Goal: Information Seeking & Learning: Check status

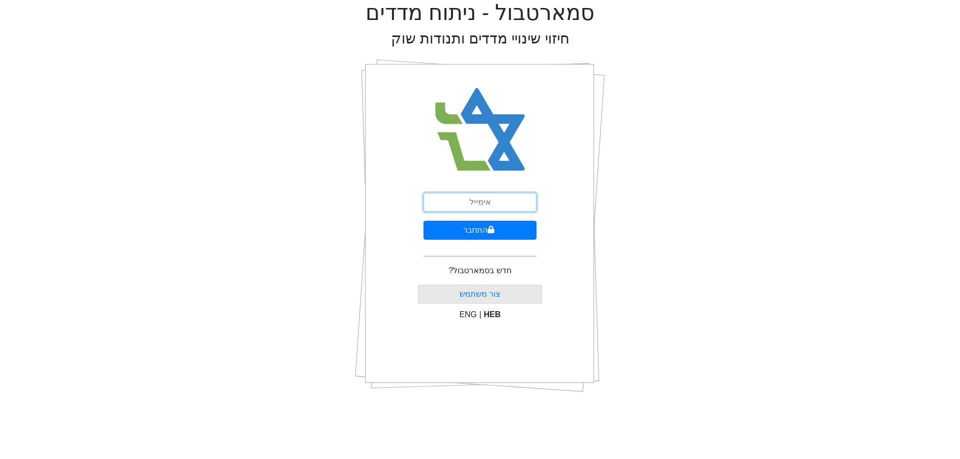
click at [490, 206] on input "email" at bounding box center [479, 202] width 113 height 19
type input "[PERSON_NAME][EMAIL_ADDRESS][DOMAIN_NAME]"
click at [487, 226] on icon "submit" at bounding box center [490, 230] width 7 height 8
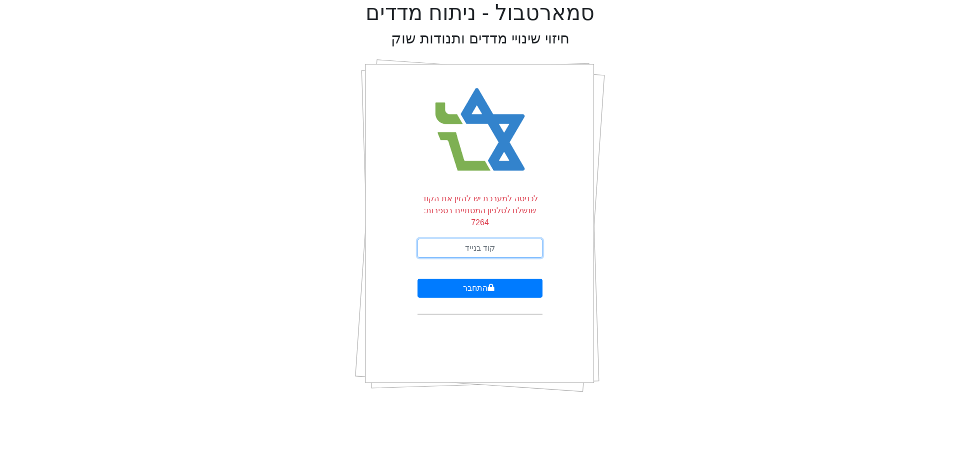
click at [520, 239] on input "text" at bounding box center [479, 248] width 125 height 19
type input "979422"
click at [417, 279] on button "התחבר" at bounding box center [479, 288] width 125 height 19
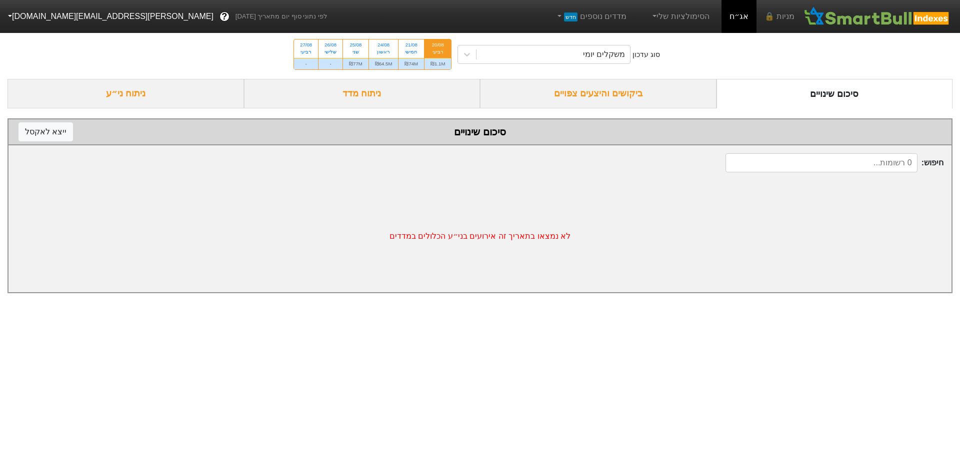
click at [593, 93] on div "ביקושים והיצעים צפויים" at bounding box center [598, 93] width 236 height 29
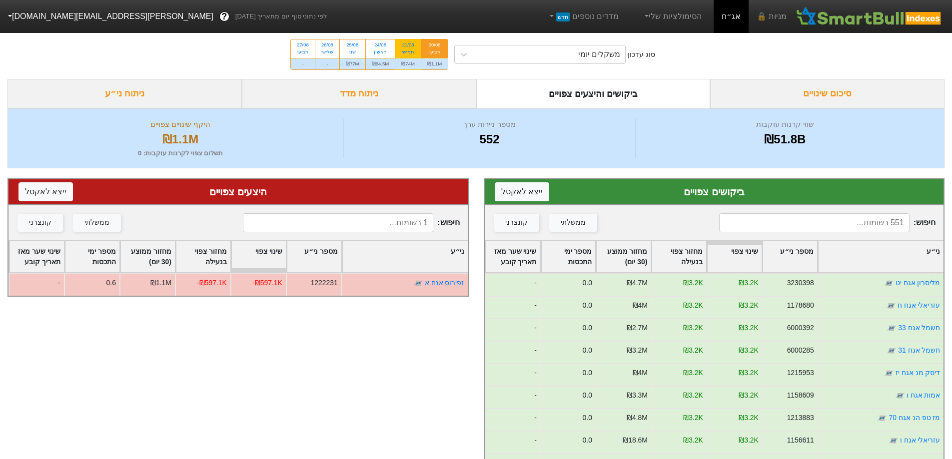
click at [414, 62] on div "₪74M" at bounding box center [407, 63] width 25 height 11
click at [408, 46] on input "21/08 חמישי ₪74M" at bounding box center [405, 42] width 6 height 6
radio input "true"
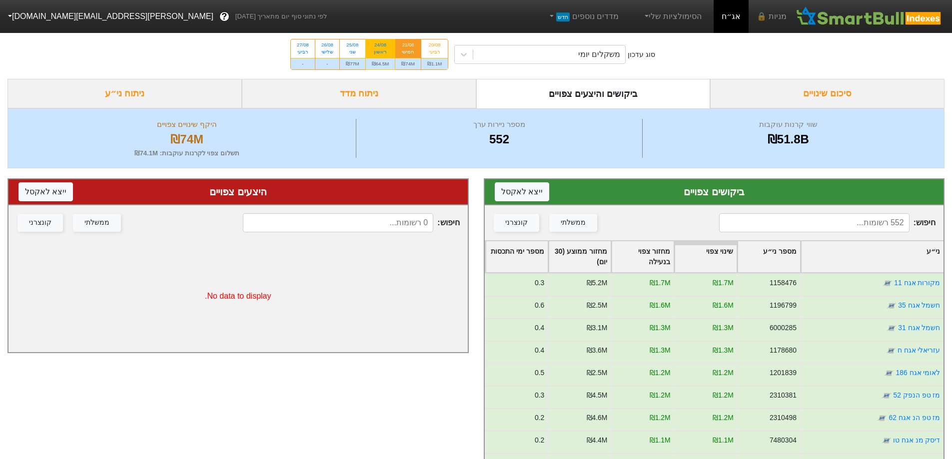
click at [387, 60] on div "₪64.5M" at bounding box center [380, 63] width 29 height 11
click at [380, 46] on input "24/08 ראשון ₪64.5M" at bounding box center [377, 42] width 6 height 6
radio input "true"
click at [361, 60] on div "₪77M" at bounding box center [352, 63] width 25 height 11
click at [352, 46] on input "25/08 שני ₪77M" at bounding box center [349, 42] width 6 height 6
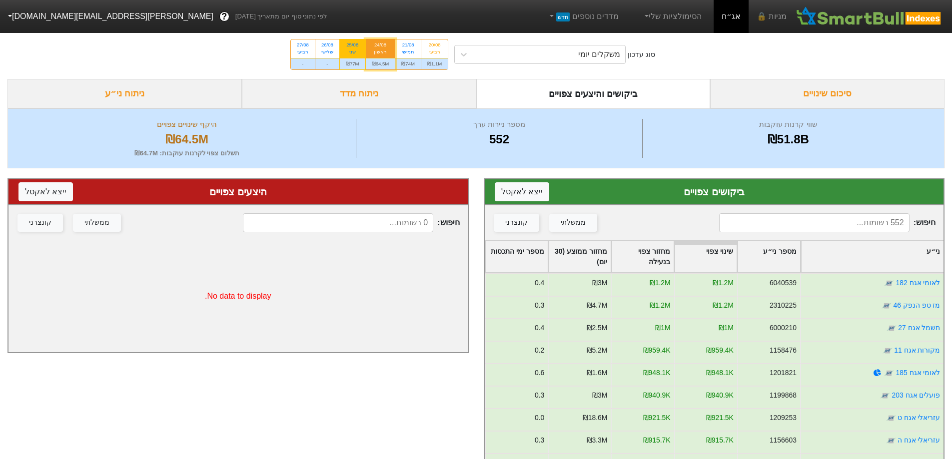
radio input "true"
click at [387, 46] on div "24/08" at bounding box center [380, 44] width 17 height 7
click at [380, 46] on input "24/08 ראשון ₪64.5M" at bounding box center [377, 42] width 6 height 6
radio input "true"
click at [407, 49] on div "חמישי" at bounding box center [407, 51] width 13 height 7
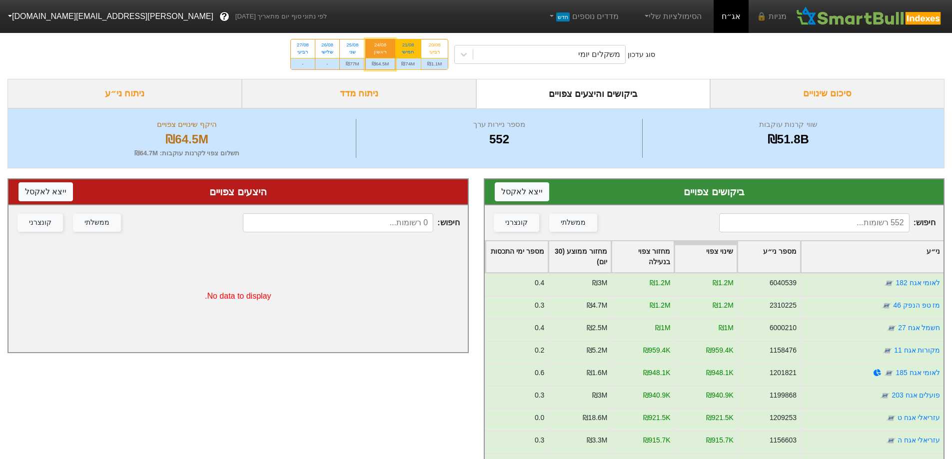
click at [407, 46] on input "21/08 חמישי ₪74M" at bounding box center [405, 42] width 6 height 6
radio input "true"
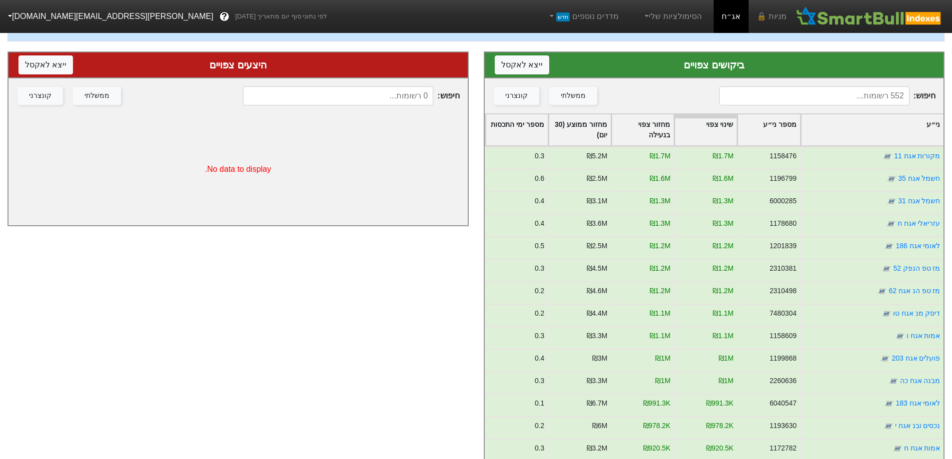
scroll to position [82, 0]
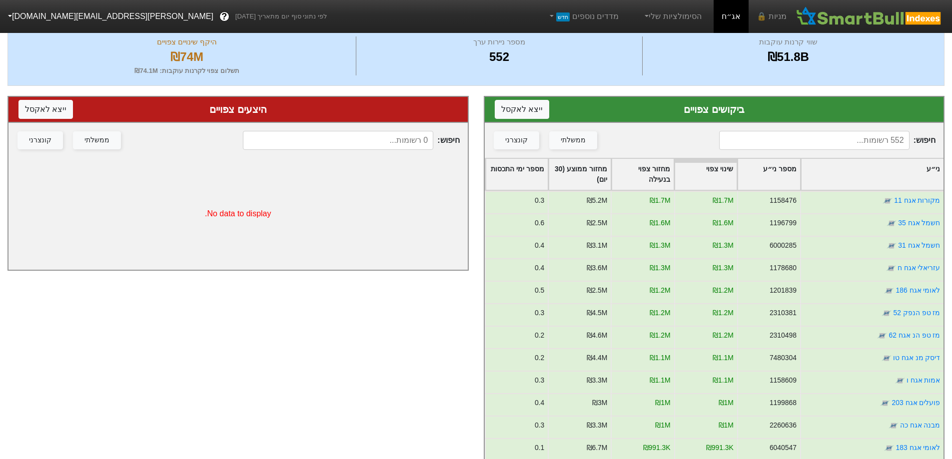
click at [843, 136] on input at bounding box center [814, 140] width 190 height 19
type input "סיטי"
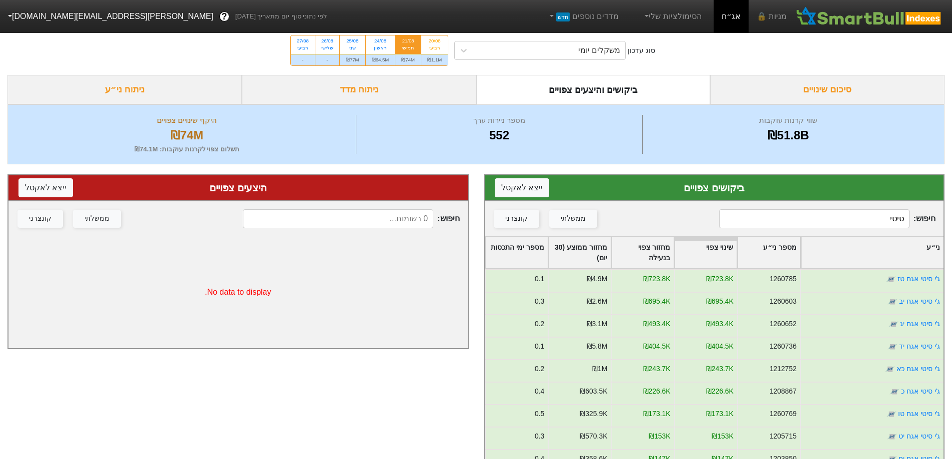
scroll to position [0, 0]
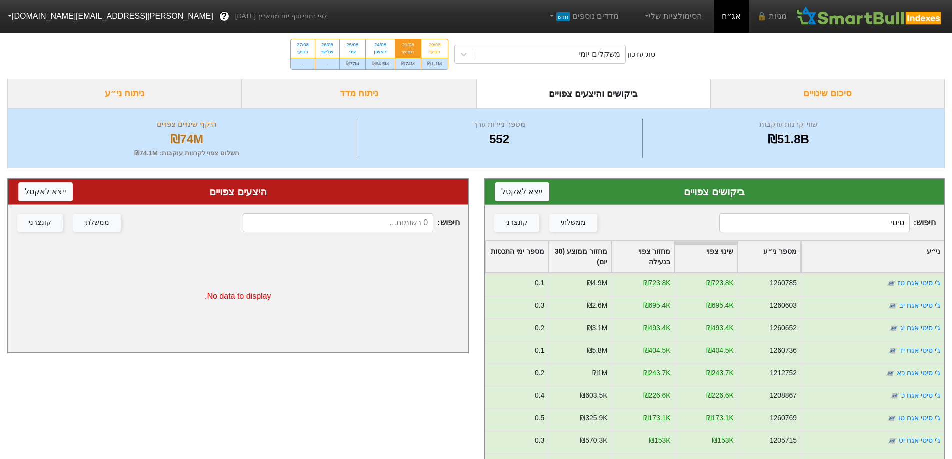
drag, startPoint x: 858, startPoint y: 216, endPoint x: 959, endPoint y: 223, distance: 101.8
click at [952, 223] on html "מניות 🔒 אג״ח הסימולציות שלי מדדים נוספים חדש לפי נתוני סוף יום מתאריך 19/08/202…" at bounding box center [476, 243] width 952 height 487
